Goal: Information Seeking & Learning: Find specific fact

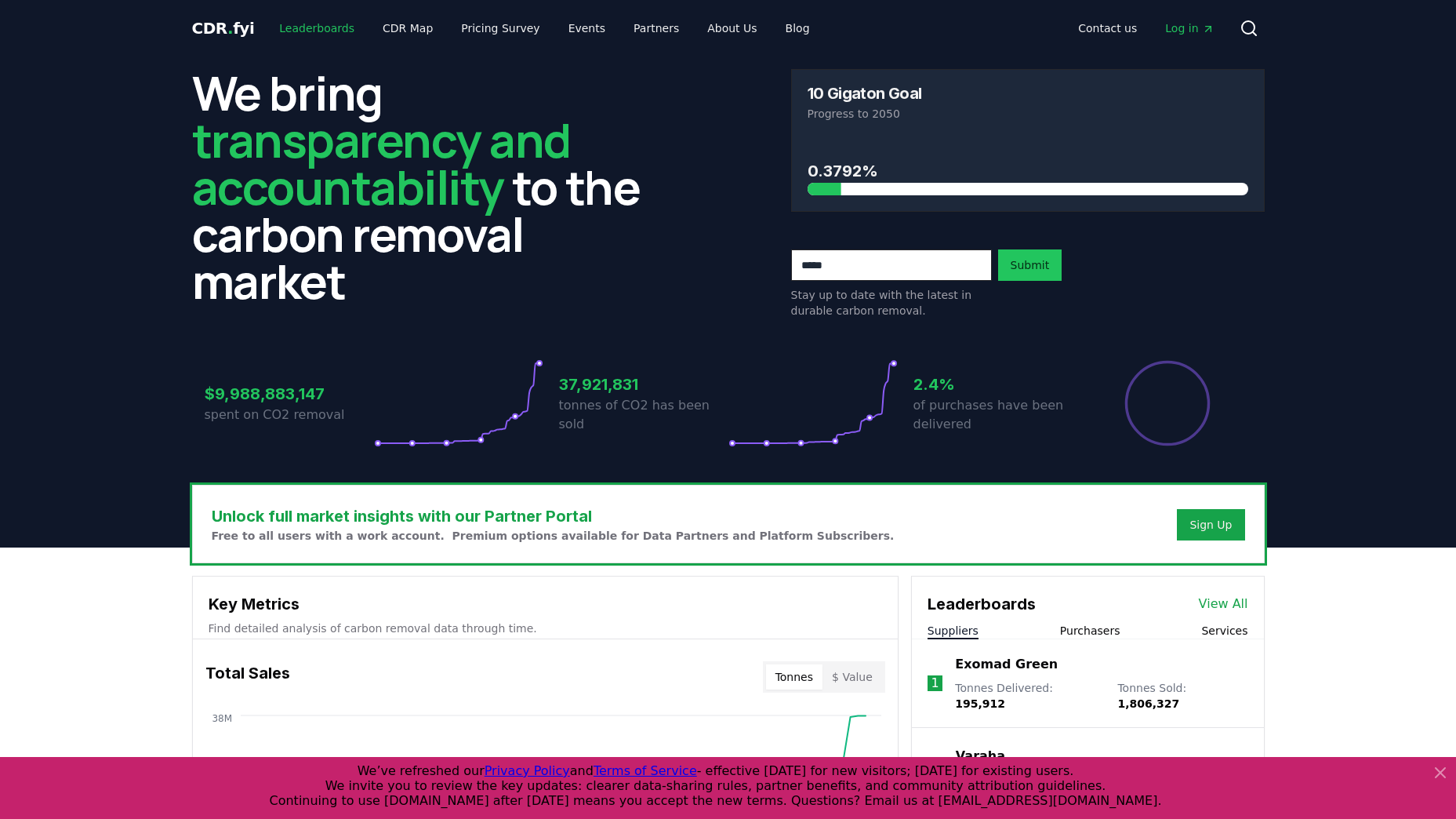
click at [306, 29] on link "Leaderboards" at bounding box center [316, 28] width 100 height 28
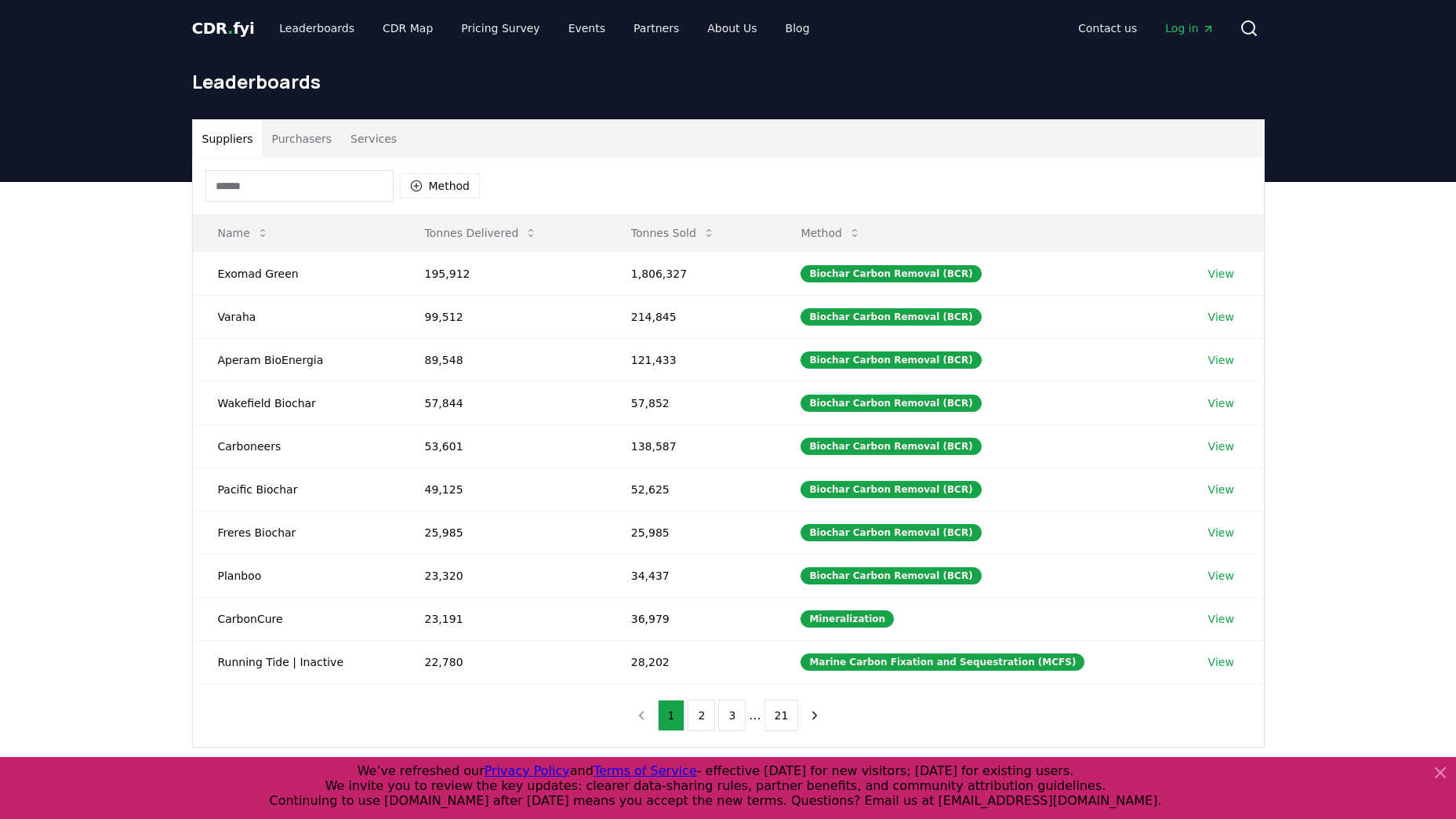
click at [301, 139] on button "Purchasers" at bounding box center [301, 138] width 79 height 38
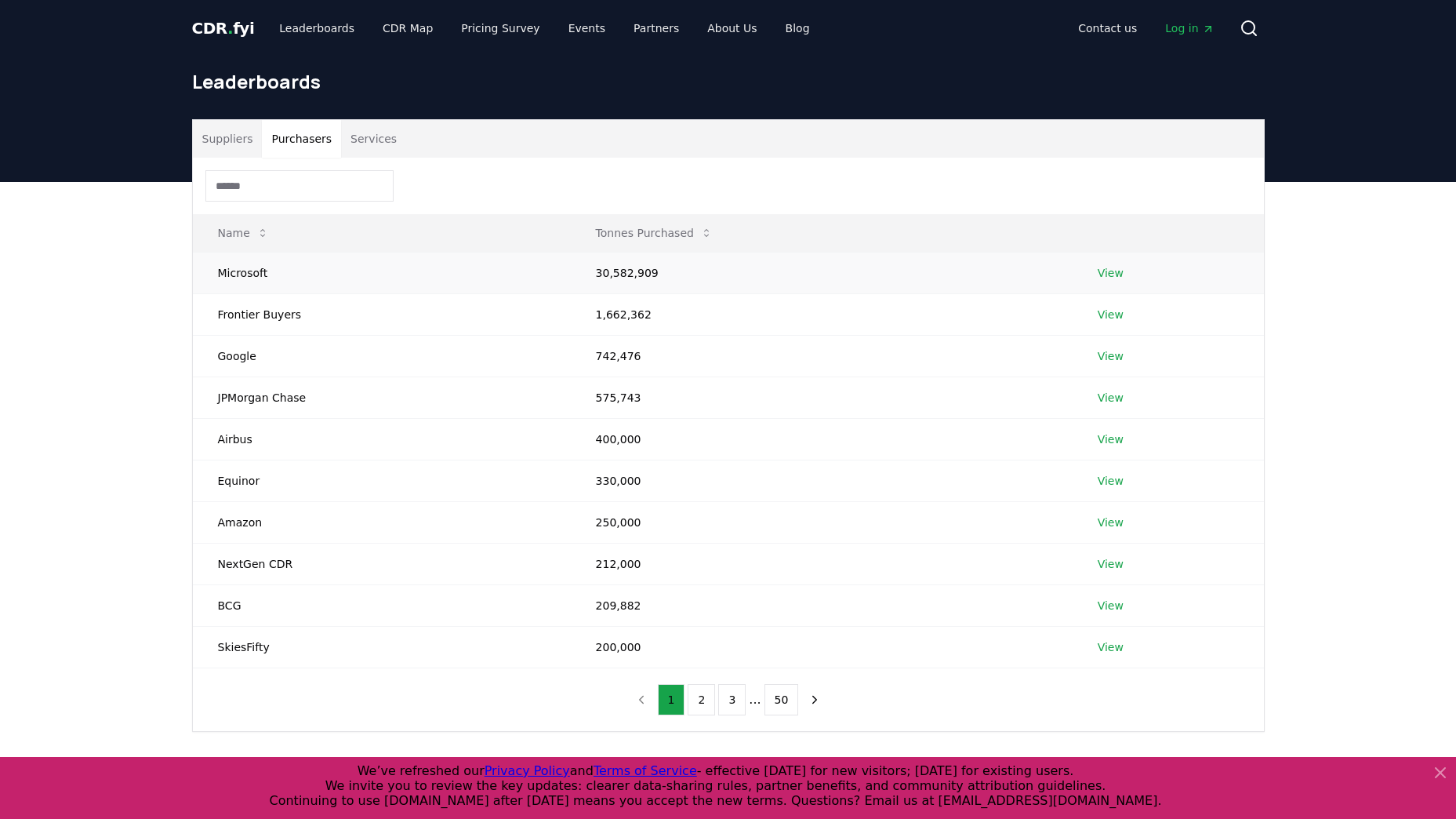
click at [630, 277] on td "30,582,909" at bounding box center [821, 273] width 501 height 42
click at [1105, 273] on link "View" at bounding box center [1111, 273] width 26 height 16
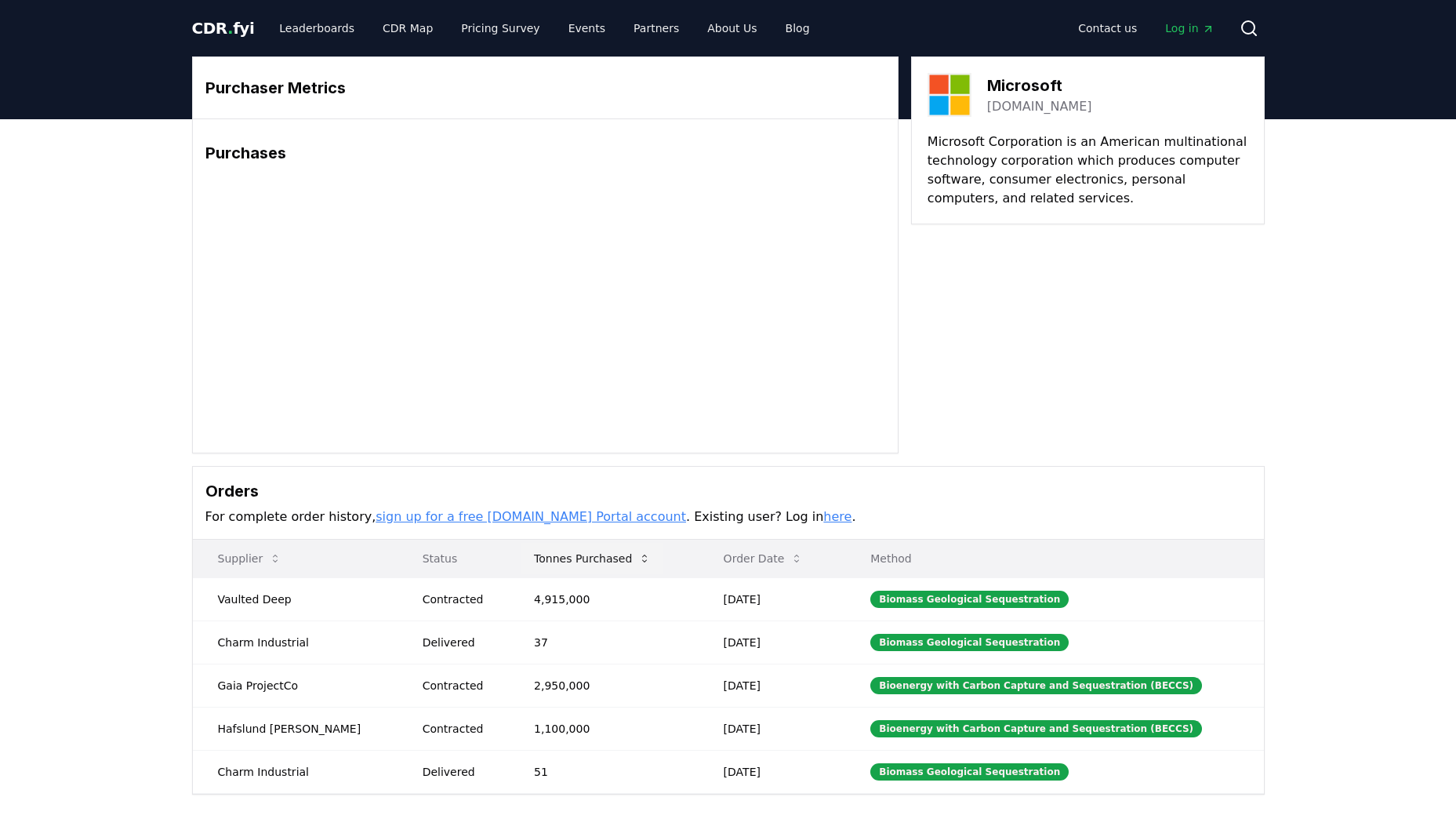
scroll to position [78, 0]
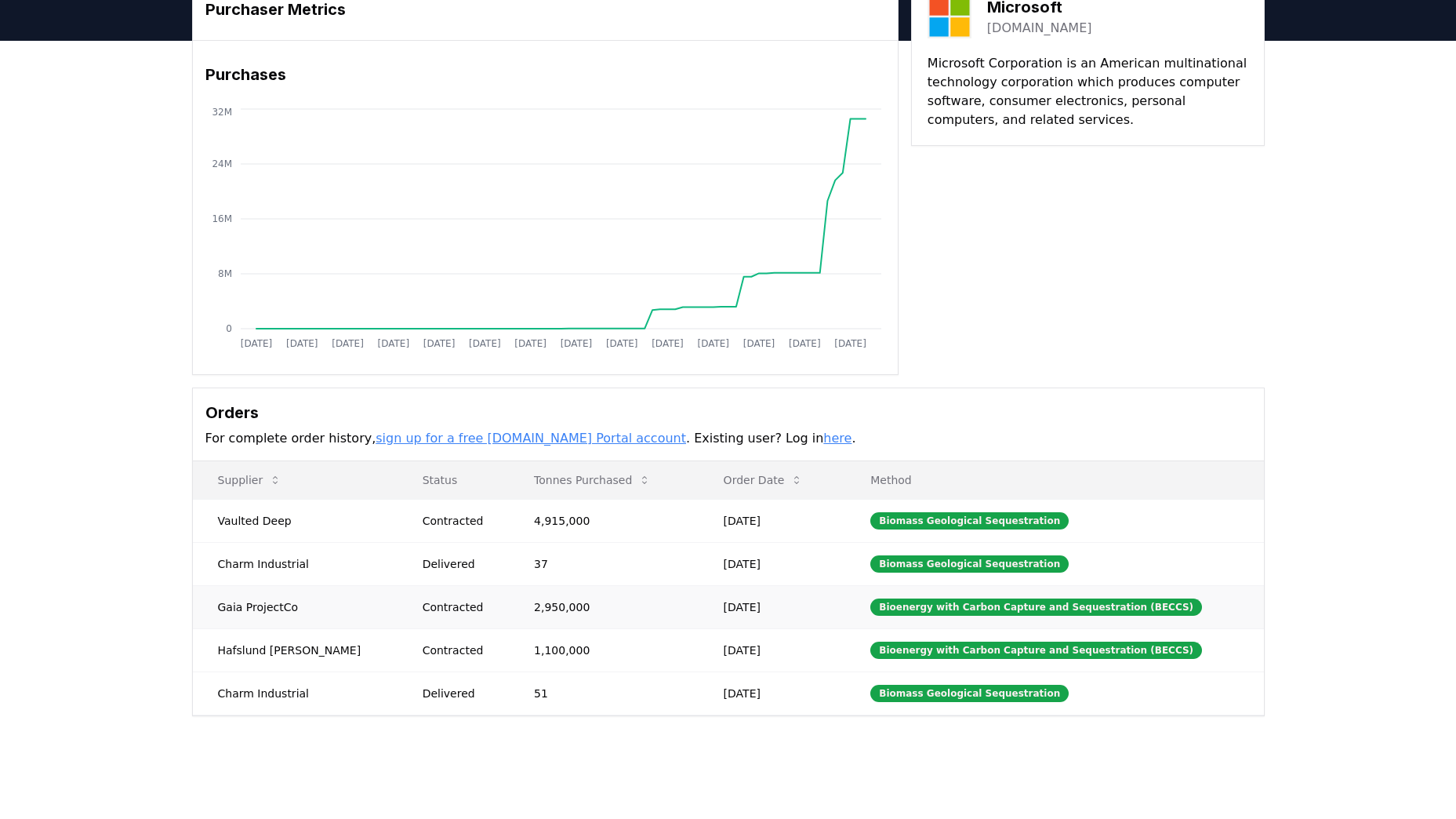
drag, startPoint x: 493, startPoint y: 605, endPoint x: 546, endPoint y: 608, distance: 53.1
click at [542, 605] on td "2,950,000" at bounding box center [603, 606] width 189 height 43
drag, startPoint x: 542, startPoint y: 605, endPoint x: 490, endPoint y: 607, distance: 52.0
click at [509, 607] on td "2,950,000" at bounding box center [603, 606] width 189 height 43
copy td "2,950,000"
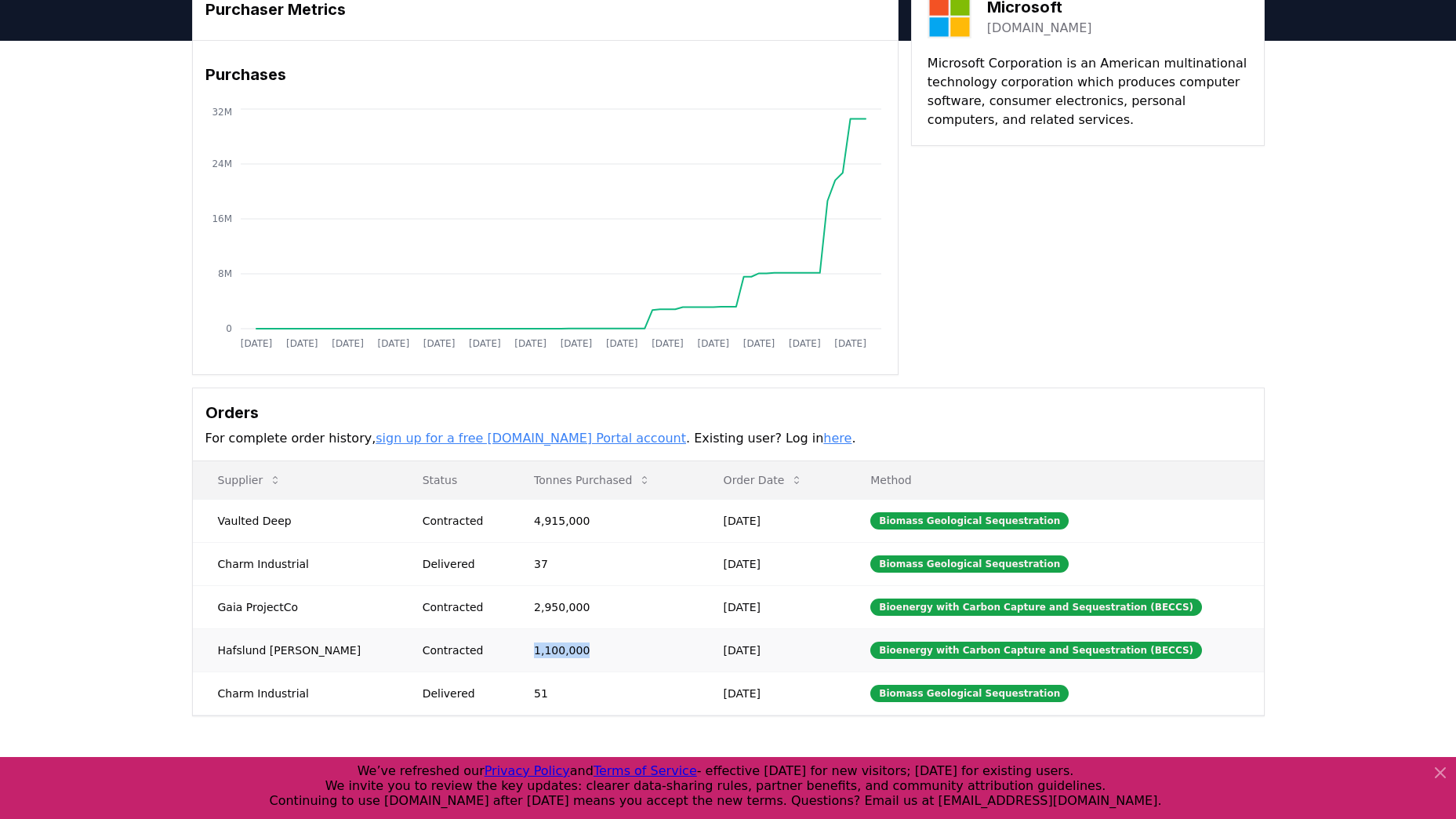
drag, startPoint x: 496, startPoint y: 653, endPoint x: 548, endPoint y: 649, distance: 52.2
click at [548, 649] on td "1,100,000" at bounding box center [603, 649] width 189 height 43
copy td "1,100,000"
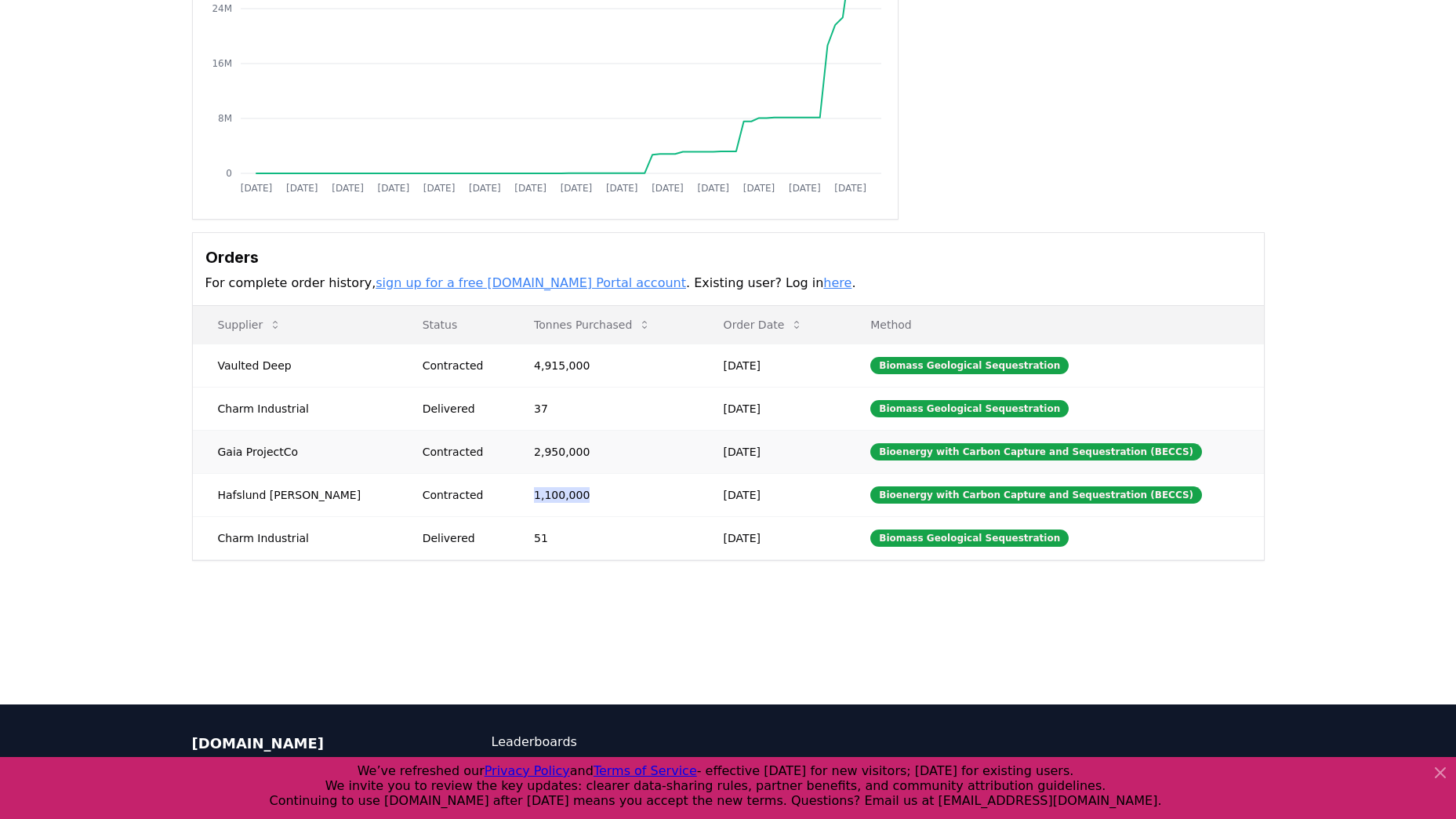
scroll to position [235, 0]
